Goal: Check status: Check status

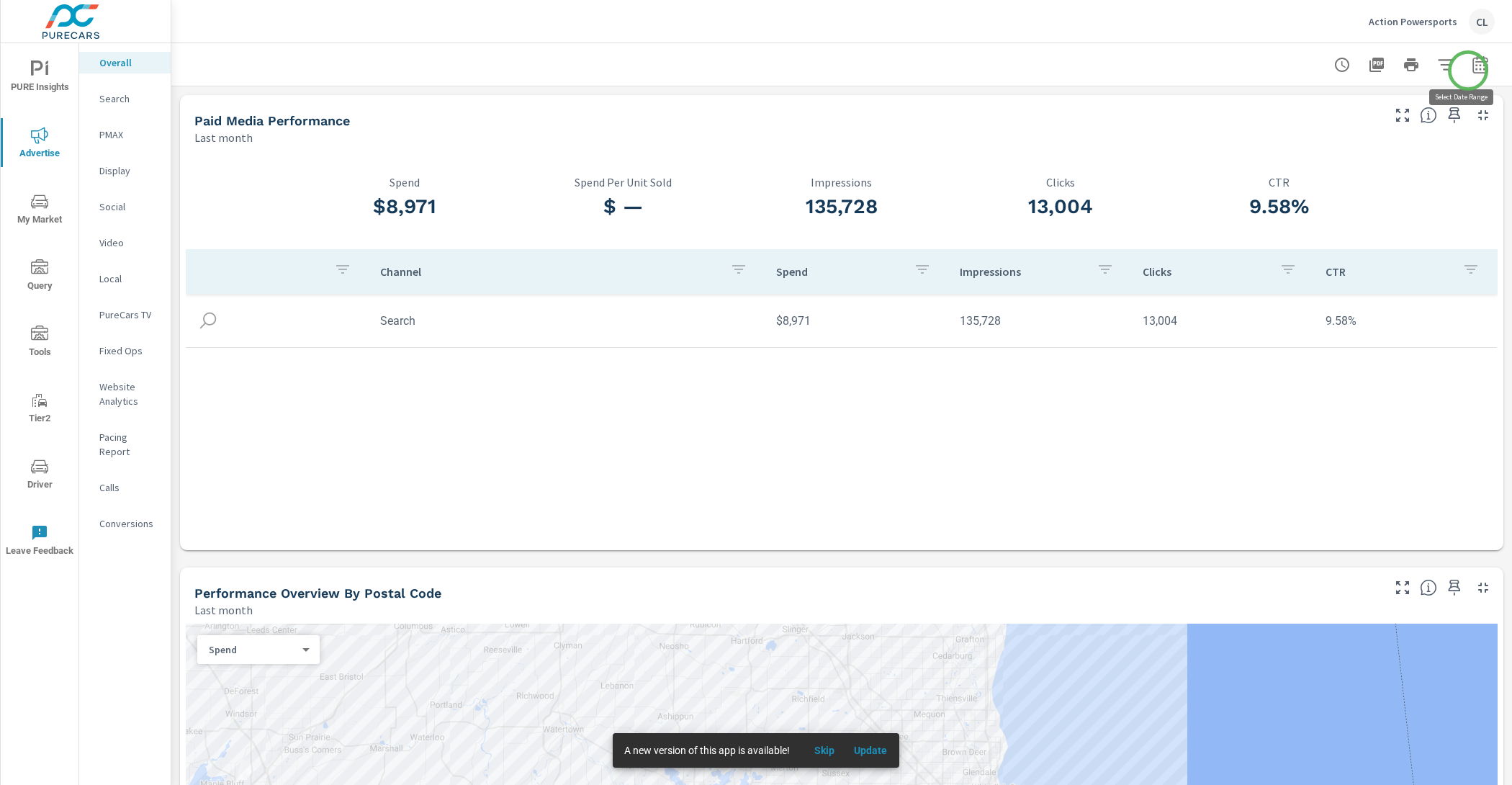
click at [1472, 71] on icon "button" at bounding box center [1480, 64] width 17 height 17
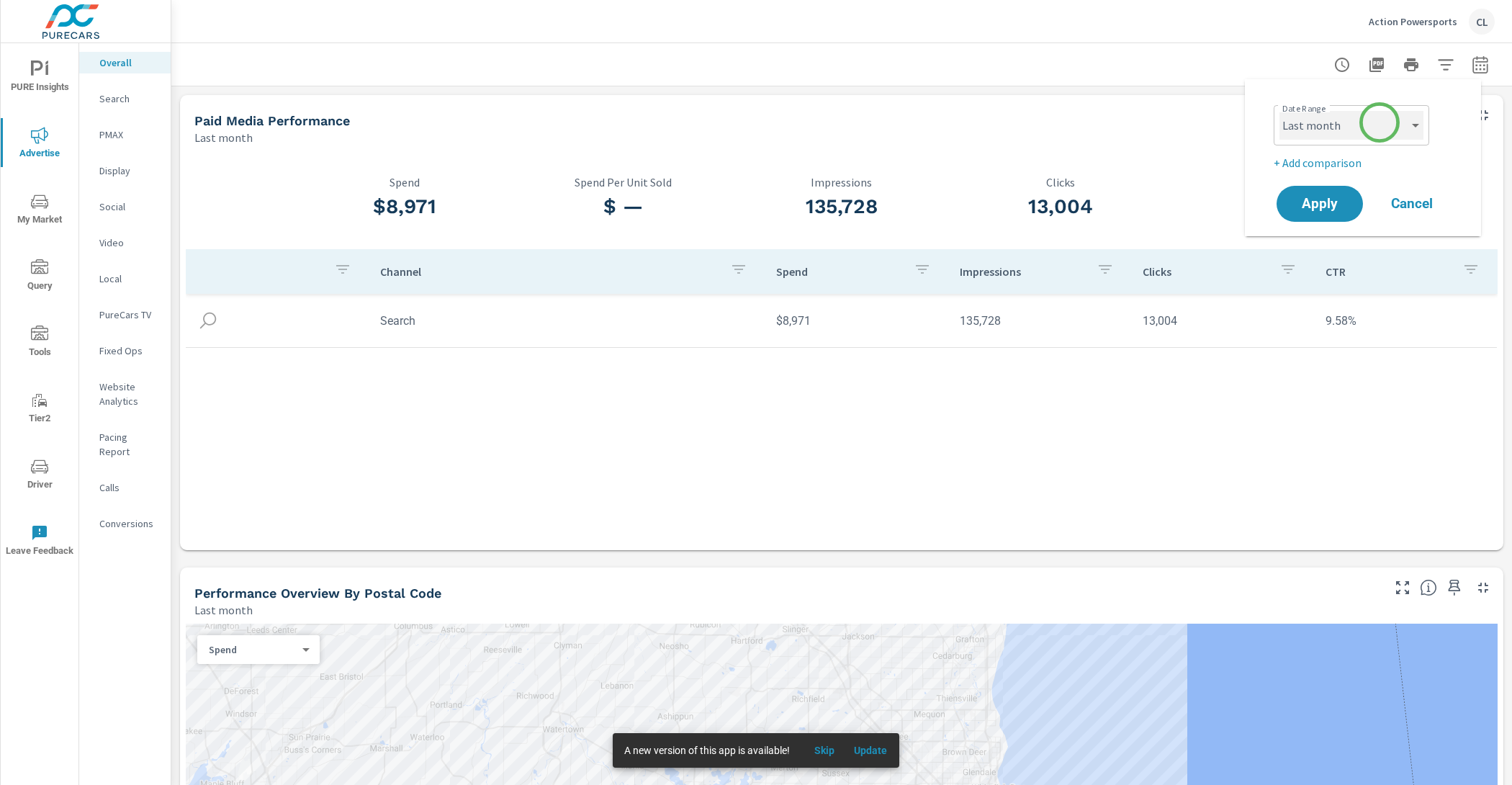
click at [1372, 128] on select "Custom [DATE] Last week Last 7 days Last 14 days Last 30 days Last 45 days Last…" at bounding box center [1352, 125] width 144 height 29
click at [1280, 110] on select "Custom [DATE] Last week Last 7 days Last 14 days Last 30 days Last 45 days Last…" at bounding box center [1352, 125] width 144 height 29
select select "Month to date"
click at [1331, 160] on p "+ Add comparison" at bounding box center [1366, 162] width 185 height 17
select select "Previous period"
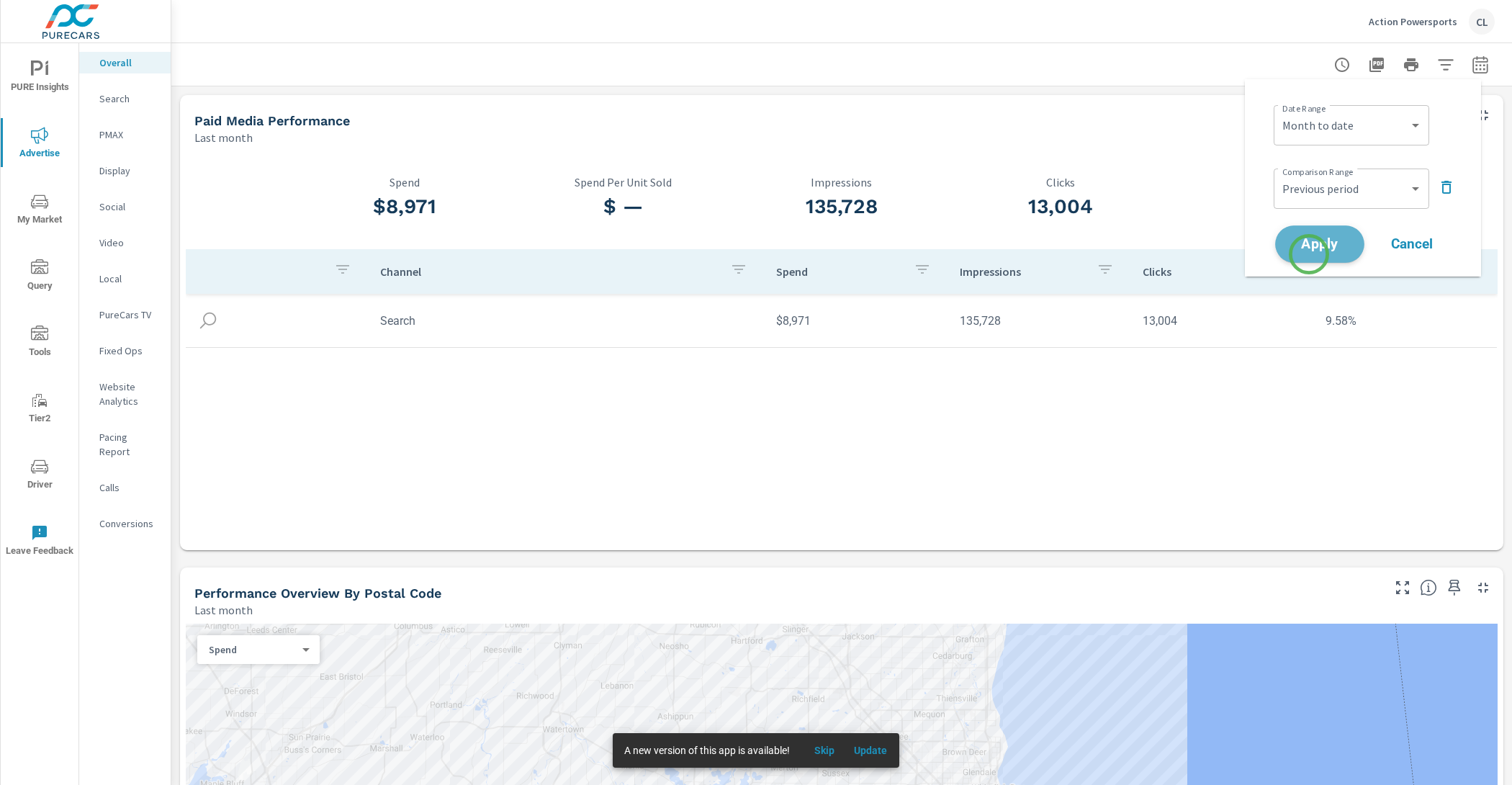
click at [1309, 254] on button "Apply" at bounding box center [1320, 244] width 90 height 37
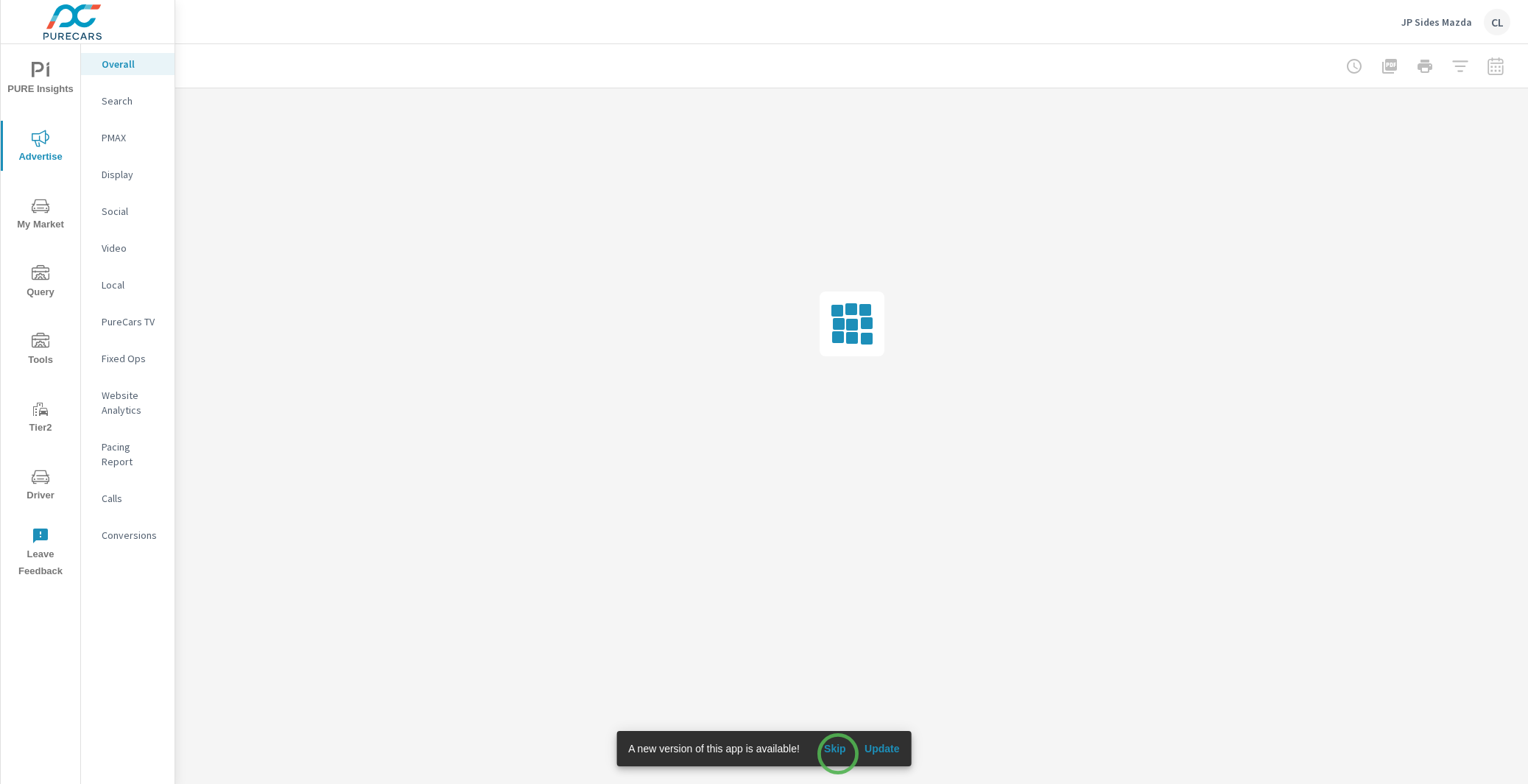
click at [838, 752] on span "Skip" at bounding box center [834, 748] width 35 height 13
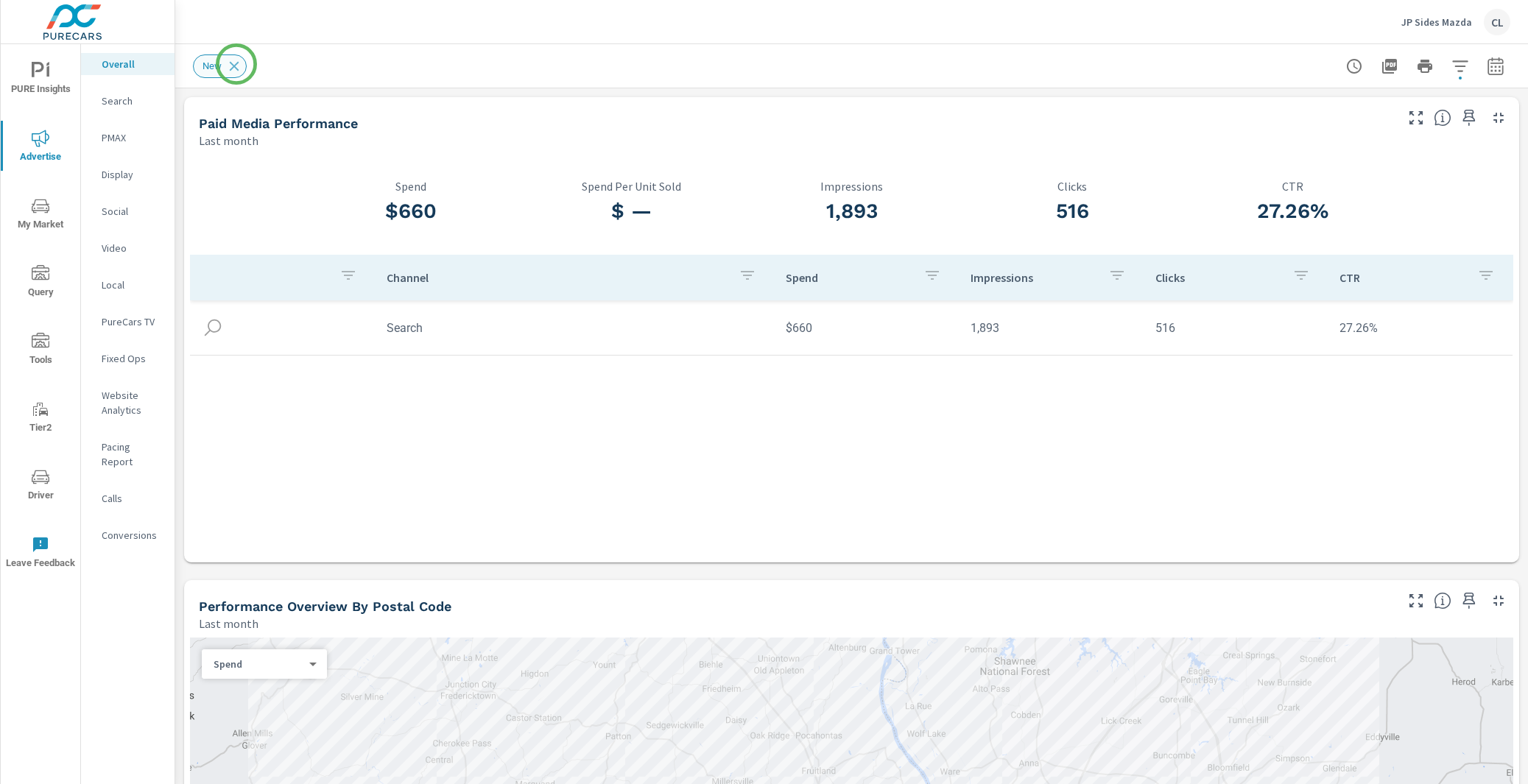
click at [236, 65] on icon at bounding box center [233, 66] width 16 height 16
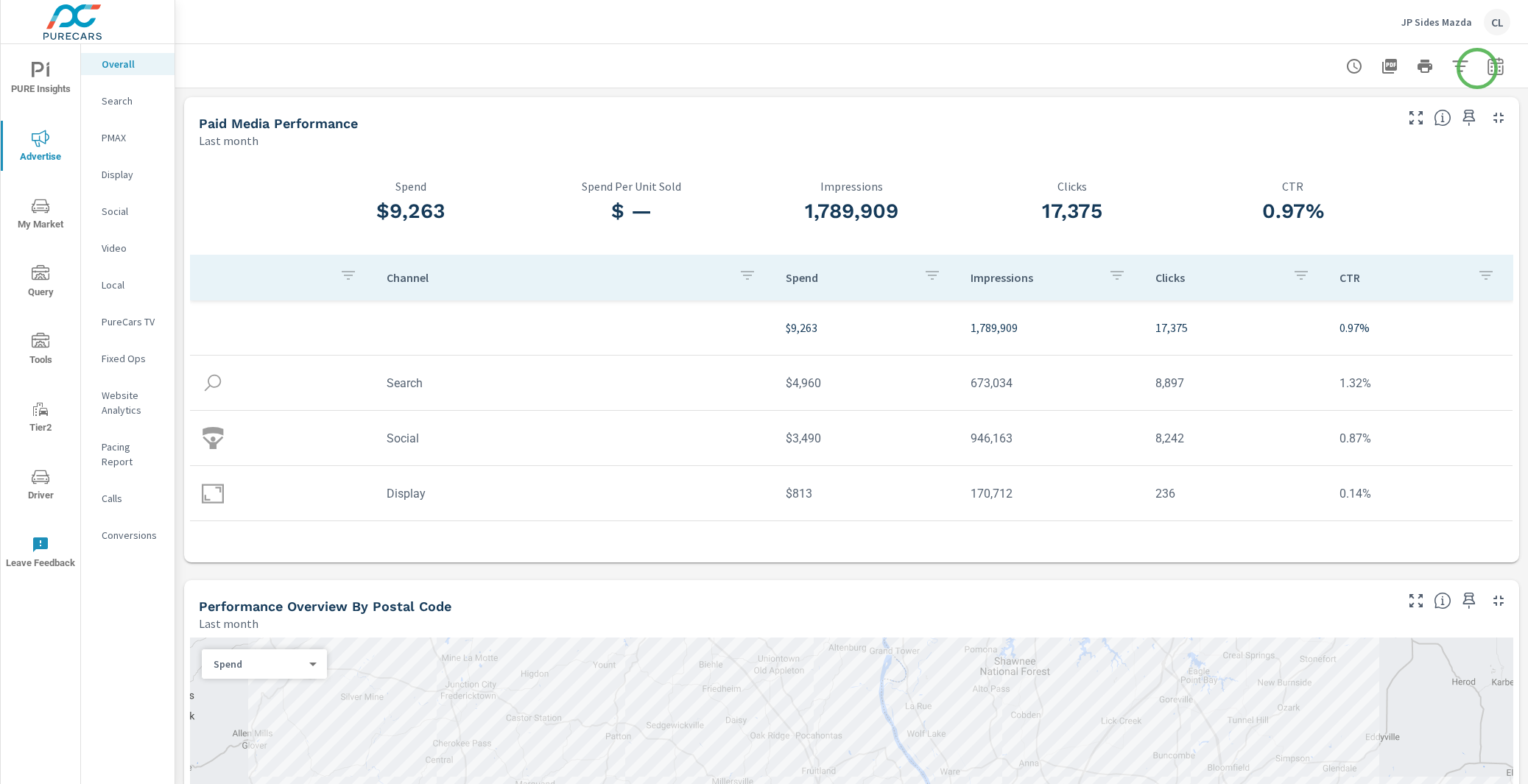
click at [1486, 68] on icon "button" at bounding box center [1495, 66] width 18 height 18
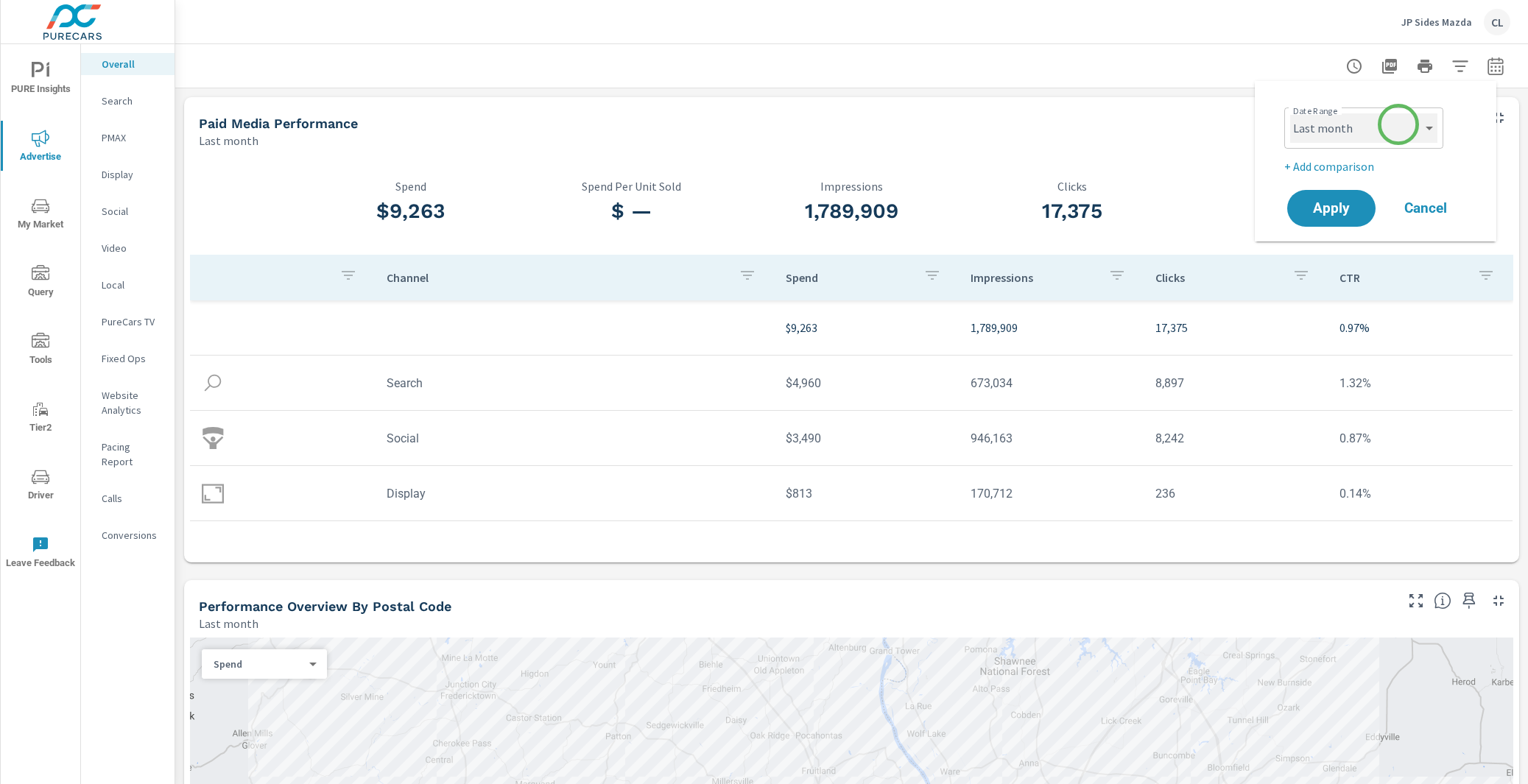
click at [1398, 124] on select "Custom [DATE] Last week Last 7 days Last 14 days Last 30 days Last 45 days Last…" at bounding box center [1363, 128] width 147 height 30
click at [1290, 113] on select "Custom [DATE] Last week Last 7 days Last 14 days Last 30 days Last 45 days Last…" at bounding box center [1363, 128] width 147 height 30
select select "Month to date"
click at [1346, 159] on p "+ Add comparison" at bounding box center [1378, 166] width 189 height 18
select select "Previous period"
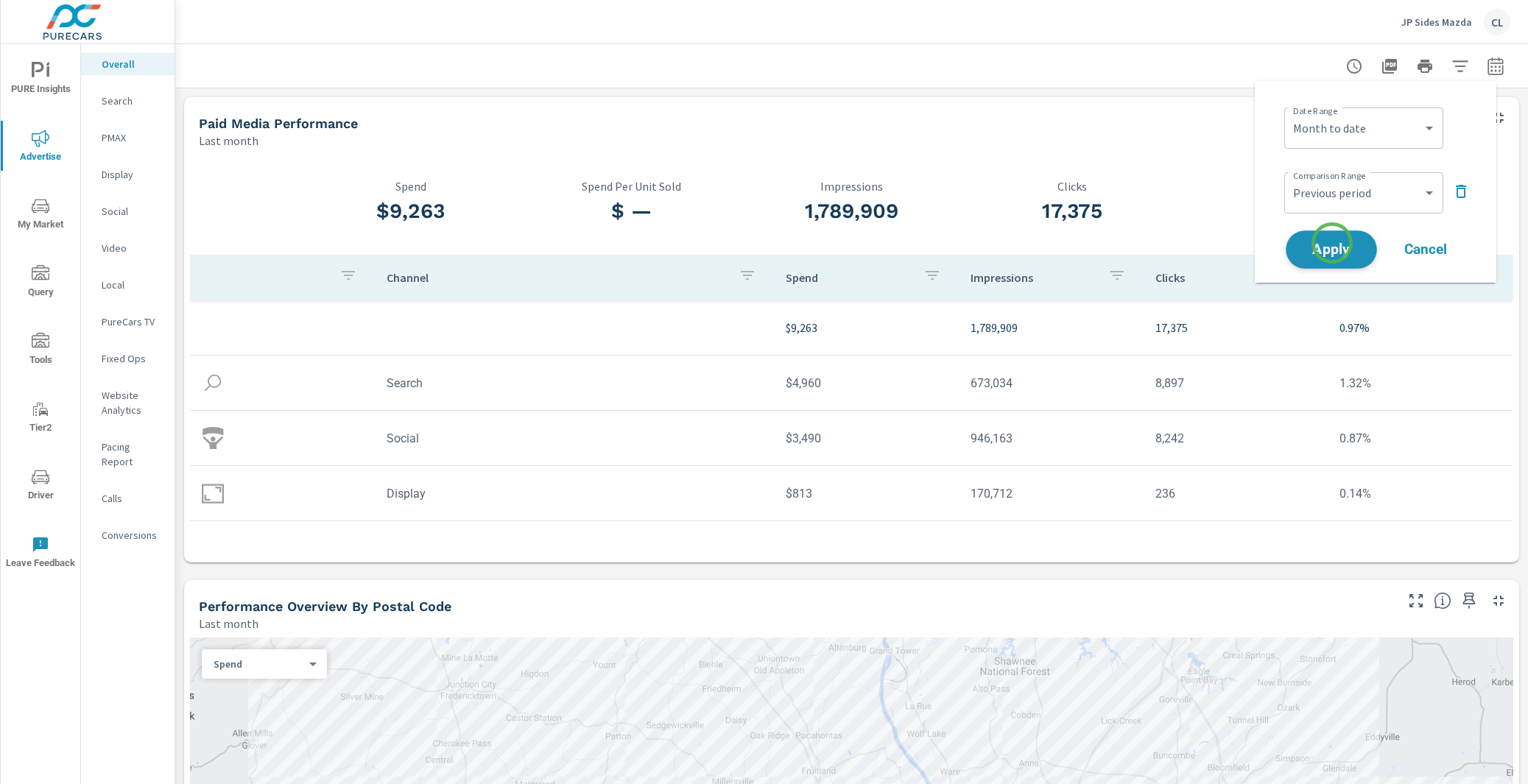
click at [1331, 248] on span "Apply" at bounding box center [1331, 249] width 60 height 14
